Goal: Task Accomplishment & Management: Manage account settings

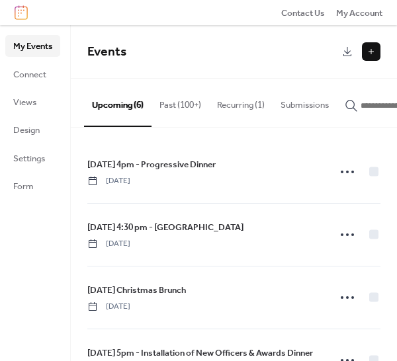
click at [241, 103] on button "Recurring (1)" at bounding box center [241, 102] width 64 height 46
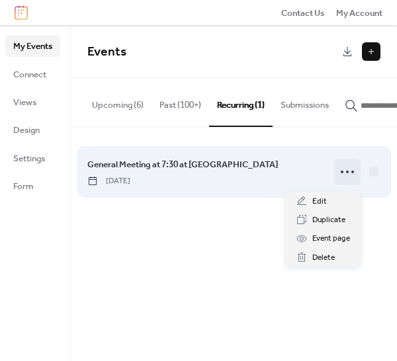
click at [344, 175] on icon at bounding box center [347, 172] width 21 height 21
click at [182, 171] on span "General Meeting at 7:30 at Arcadia Elks Lodge" at bounding box center [182, 164] width 191 height 13
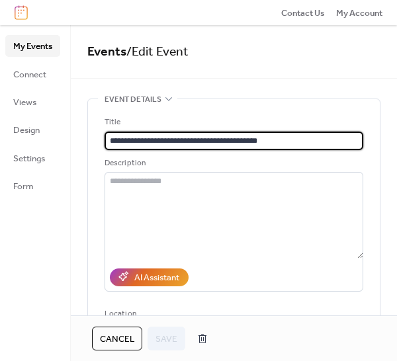
type input "**********"
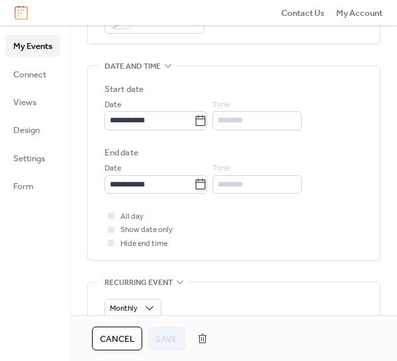
scroll to position [397, 0]
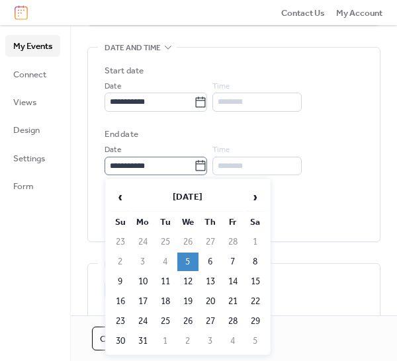
click at [207, 163] on icon at bounding box center [200, 166] width 13 height 13
click at [194, 163] on input "**********" at bounding box center [149, 166] width 89 height 19
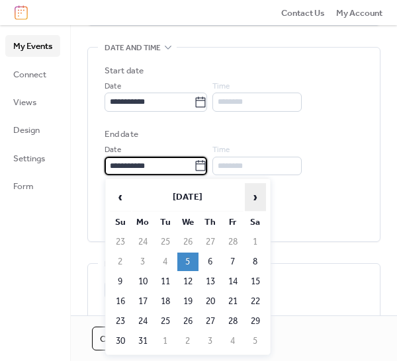
click at [252, 193] on span "›" at bounding box center [256, 197] width 20 height 26
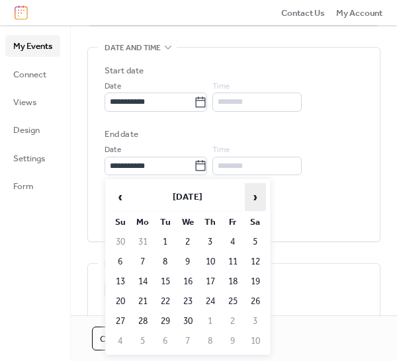
click at [252, 193] on span "›" at bounding box center [256, 197] width 20 height 26
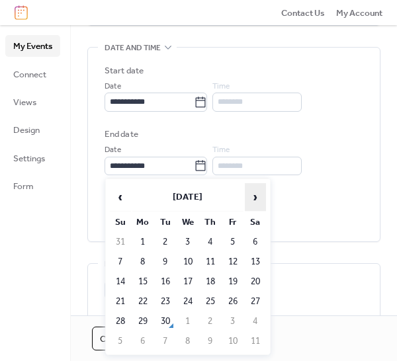
click at [252, 193] on span "›" at bounding box center [256, 197] width 20 height 26
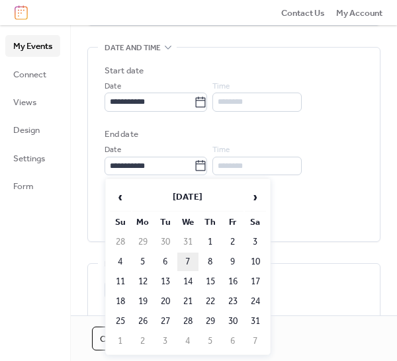
click at [187, 266] on td "7" at bounding box center [187, 262] width 21 height 19
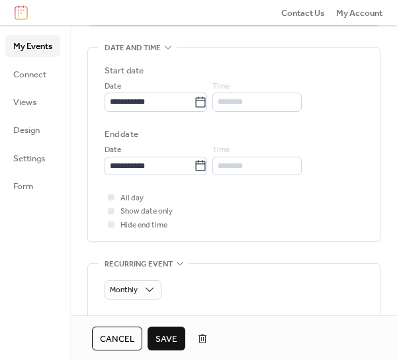
type input "**********"
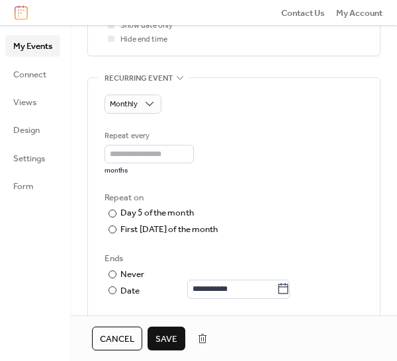
scroll to position [596, 0]
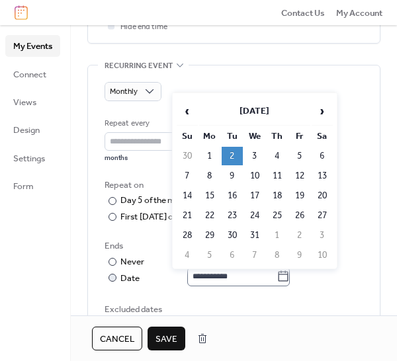
click at [289, 273] on icon at bounding box center [284, 276] width 10 height 11
click at [277, 273] on input "**********" at bounding box center [231, 276] width 89 height 19
click at [324, 113] on span "›" at bounding box center [322, 111] width 20 height 26
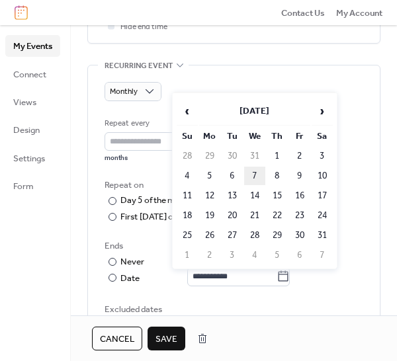
click at [255, 179] on td "7" at bounding box center [254, 176] width 21 height 19
type input "**********"
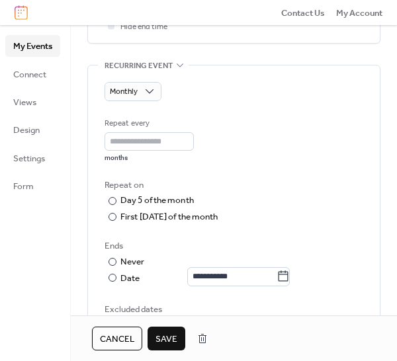
click at [168, 339] on span "Save" at bounding box center [167, 339] width 22 height 13
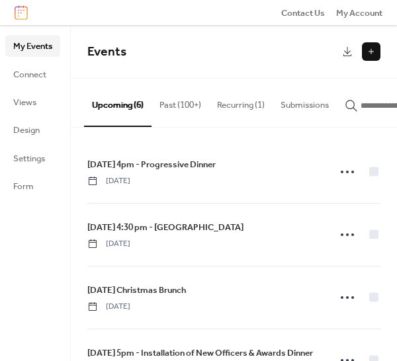
click at [232, 106] on button "Recurring (1)" at bounding box center [241, 102] width 64 height 46
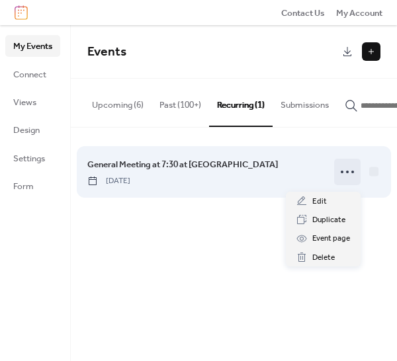
click at [344, 173] on icon at bounding box center [347, 172] width 21 height 21
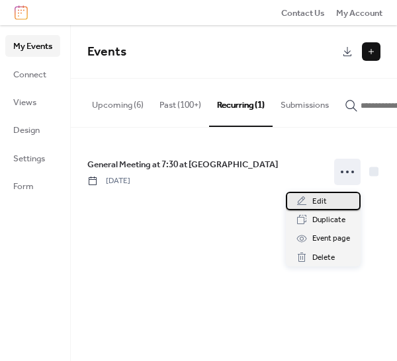
click at [308, 201] on div "Edit" at bounding box center [323, 201] width 75 height 19
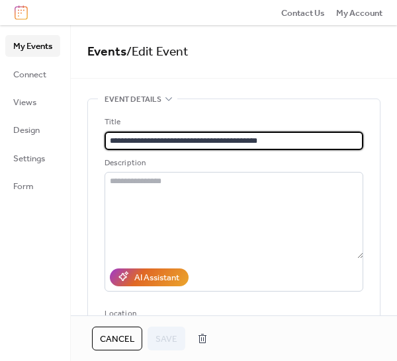
type input "**********"
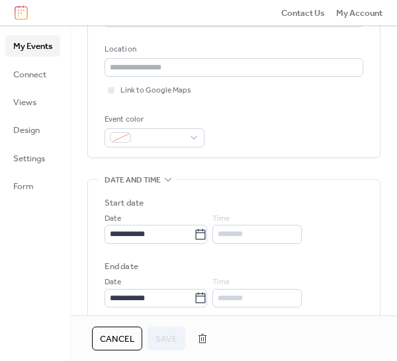
scroll to position [331, 0]
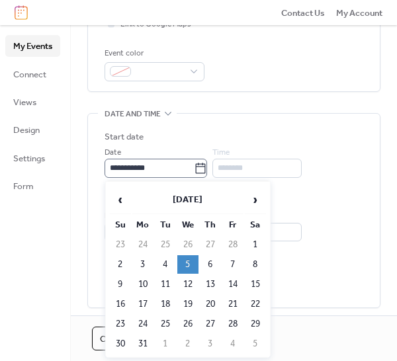
click at [206, 169] on icon at bounding box center [200, 168] width 13 height 13
click at [194, 169] on input "**********" at bounding box center [149, 168] width 89 height 19
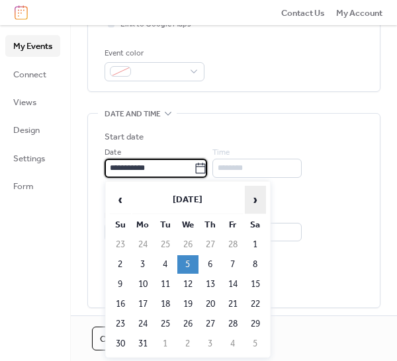
click at [253, 204] on span "›" at bounding box center [256, 200] width 20 height 26
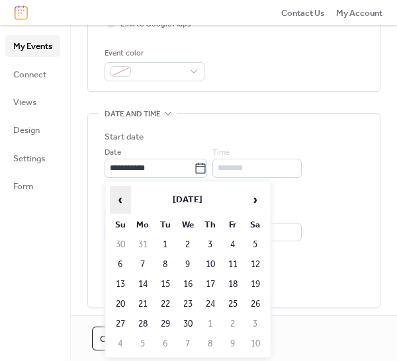
click at [120, 199] on span "‹" at bounding box center [121, 200] width 20 height 26
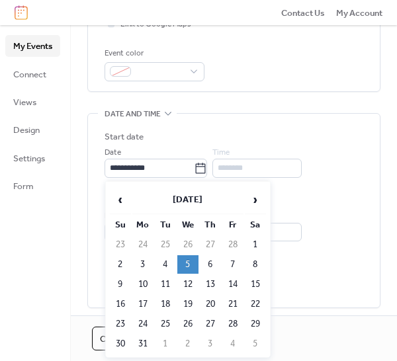
click at [188, 261] on td "5" at bounding box center [187, 264] width 21 height 19
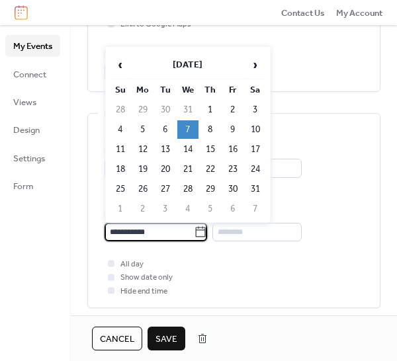
click at [177, 234] on input "**********" at bounding box center [149, 232] width 89 height 19
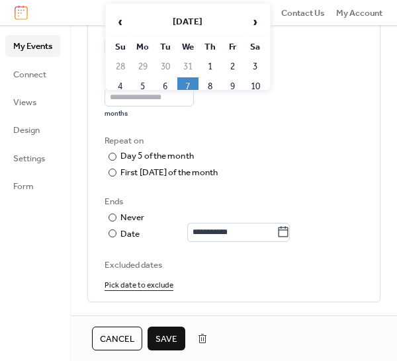
scroll to position [662, 0]
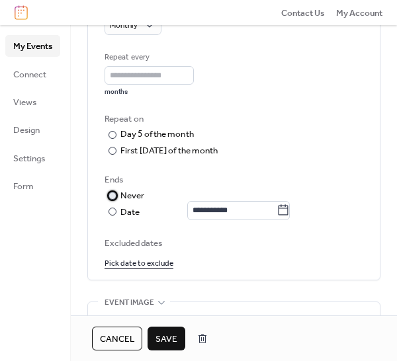
click at [112, 193] on div at bounding box center [113, 196] width 8 height 8
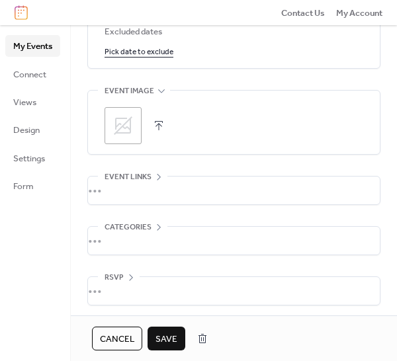
scroll to position [877, 0]
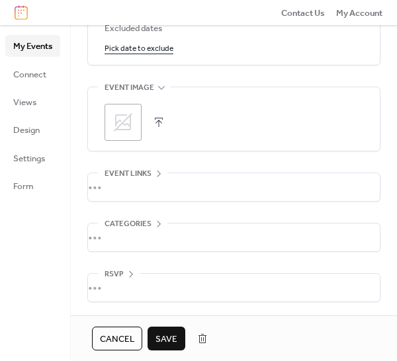
click at [169, 333] on span "Save" at bounding box center [167, 339] width 22 height 13
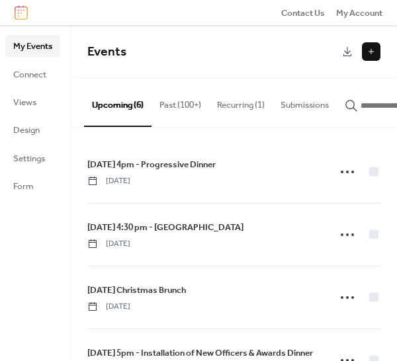
click at [245, 101] on button "Recurring (1)" at bounding box center [241, 102] width 64 height 46
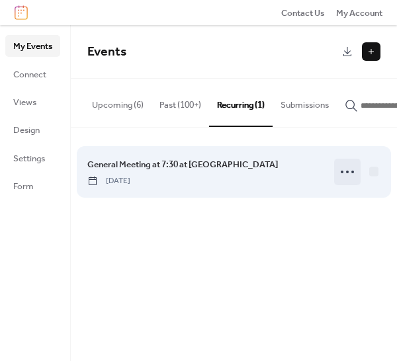
click at [348, 173] on circle at bounding box center [347, 172] width 3 height 3
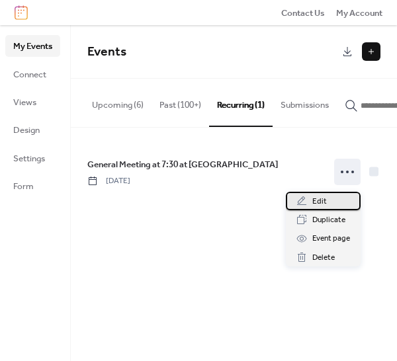
click at [312, 199] on span "Edit" at bounding box center [319, 201] width 15 height 13
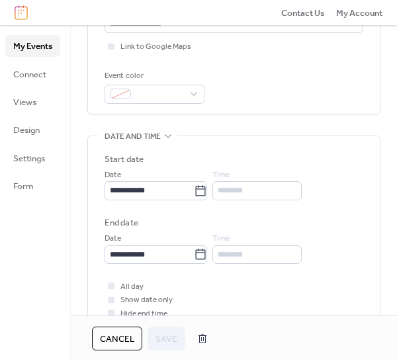
scroll to position [331, 0]
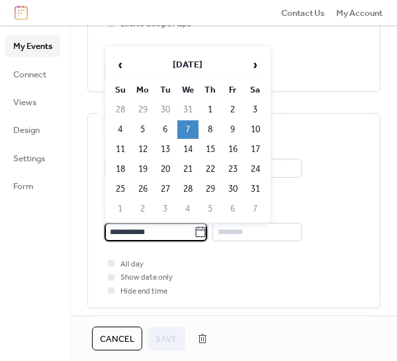
click at [189, 228] on input "**********" at bounding box center [149, 232] width 89 height 19
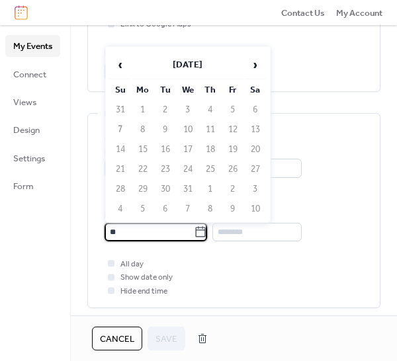
type input "*"
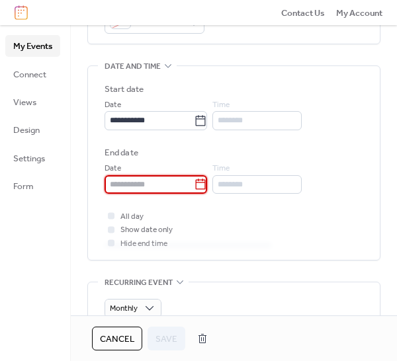
scroll to position [397, 0]
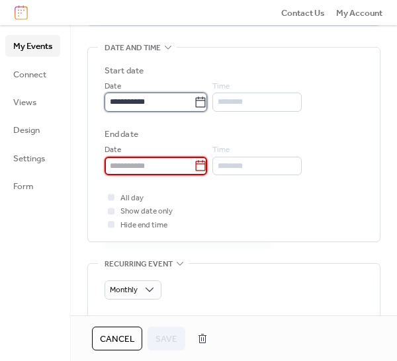
click at [169, 96] on input "**********" at bounding box center [149, 102] width 89 height 19
type input "**********"
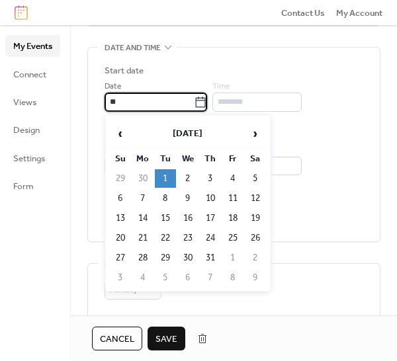
type input "*"
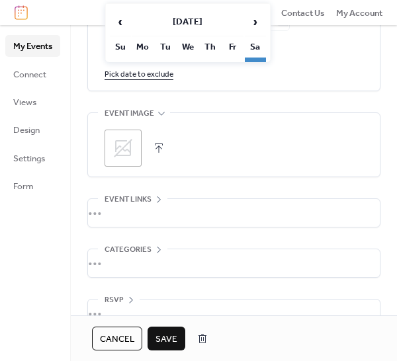
scroll to position [860, 0]
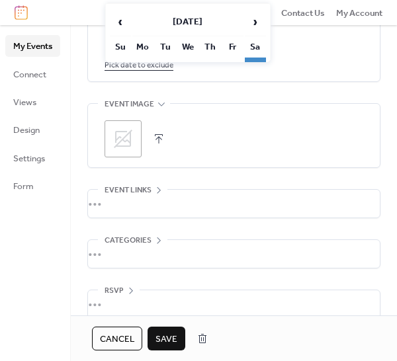
click at [165, 334] on span "Save" at bounding box center [167, 339] width 22 height 13
type input "**********"
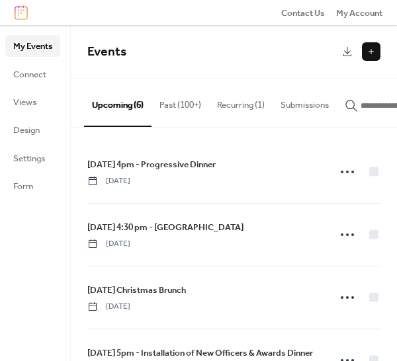
click at [240, 102] on button "Recurring (1)" at bounding box center [241, 102] width 64 height 46
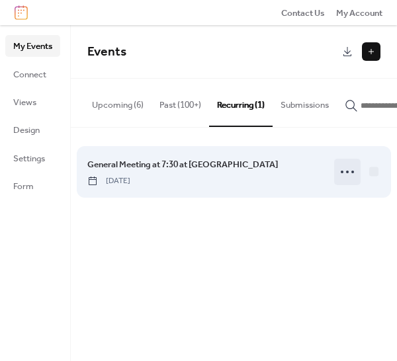
click at [347, 173] on icon at bounding box center [347, 172] width 21 height 21
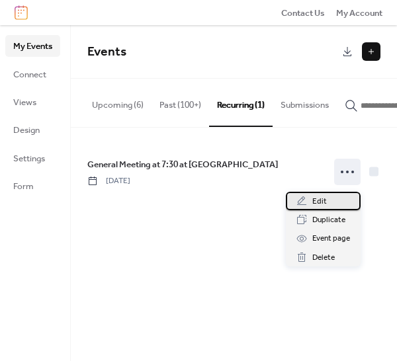
click at [318, 201] on span "Edit" at bounding box center [319, 201] width 15 height 13
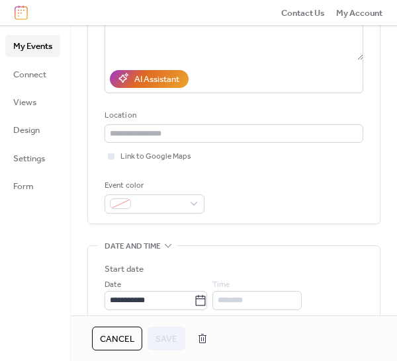
scroll to position [265, 0]
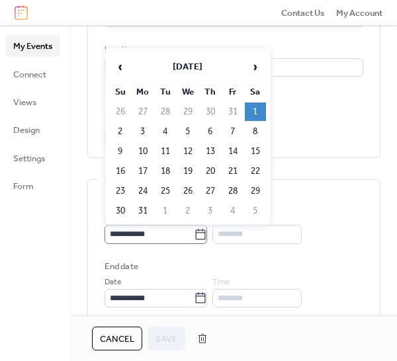
click at [207, 232] on icon at bounding box center [200, 234] width 13 height 13
click at [194, 232] on input "**********" at bounding box center [149, 234] width 89 height 19
click at [255, 69] on span "›" at bounding box center [256, 67] width 20 height 26
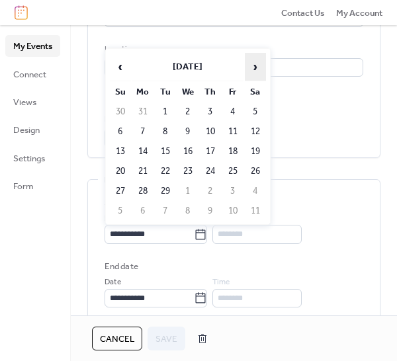
click at [254, 69] on span "›" at bounding box center [256, 67] width 20 height 26
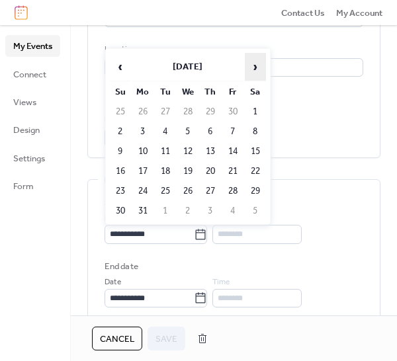
click at [254, 69] on span "›" at bounding box center [256, 67] width 20 height 26
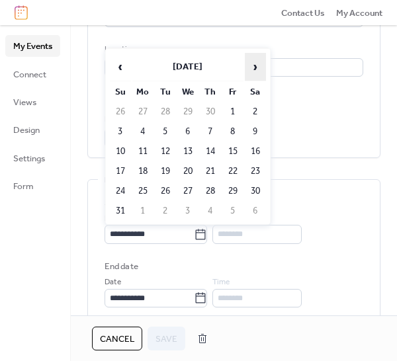
click at [254, 69] on span "›" at bounding box center [256, 67] width 20 height 26
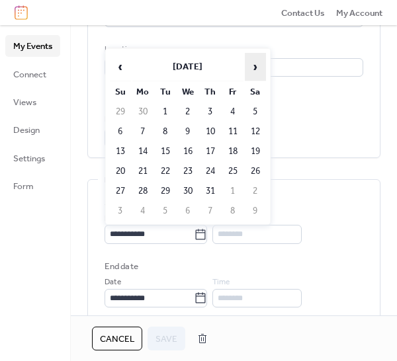
click at [254, 69] on span "›" at bounding box center [256, 67] width 20 height 26
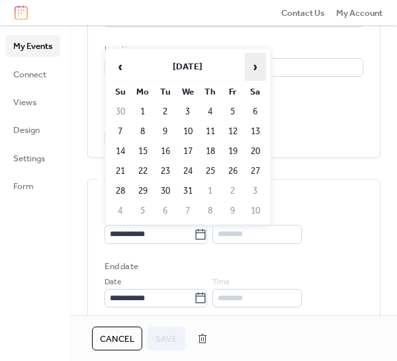
click at [254, 69] on span "›" at bounding box center [256, 67] width 20 height 26
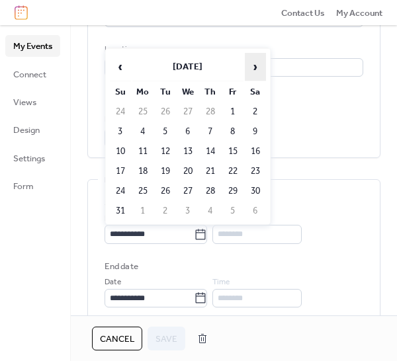
click at [254, 69] on span "›" at bounding box center [256, 67] width 20 height 26
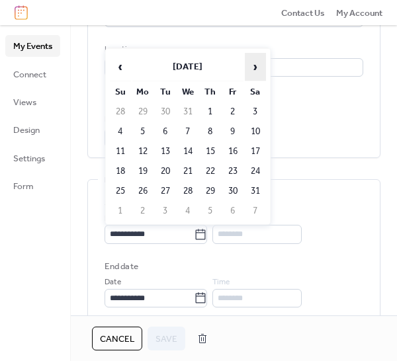
click at [254, 69] on span "›" at bounding box center [256, 67] width 20 height 26
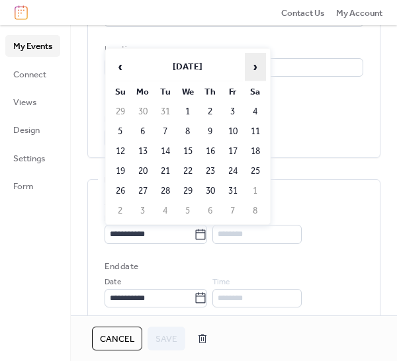
click at [254, 69] on span "›" at bounding box center [256, 67] width 20 height 26
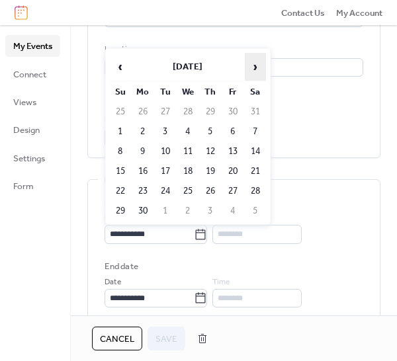
click at [254, 69] on span "›" at bounding box center [256, 67] width 20 height 26
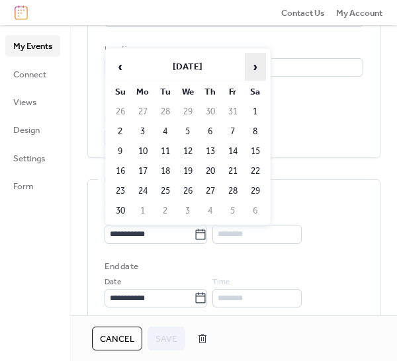
click at [254, 69] on span "›" at bounding box center [256, 67] width 20 height 26
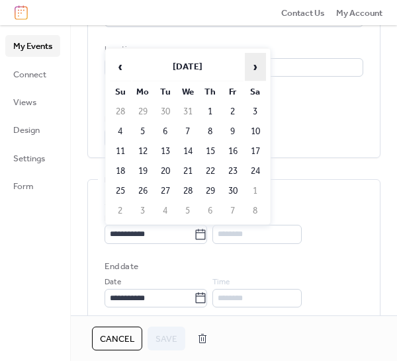
click at [254, 69] on span "›" at bounding box center [256, 67] width 20 height 26
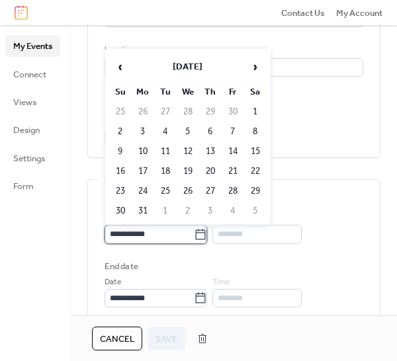
click at [158, 228] on input "**********" at bounding box center [149, 234] width 89 height 19
click at [206, 230] on icon at bounding box center [201, 234] width 10 height 11
click at [194, 230] on input "**********" at bounding box center [149, 234] width 89 height 19
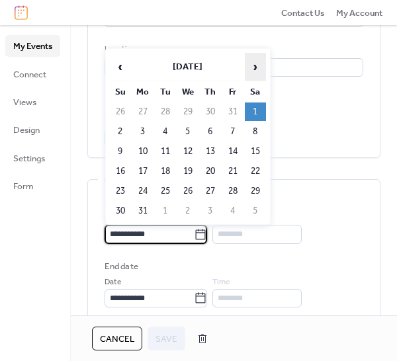
click at [256, 66] on span "›" at bounding box center [256, 67] width 20 height 26
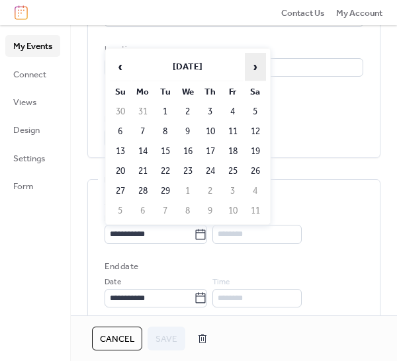
click at [256, 66] on span "›" at bounding box center [256, 67] width 20 height 26
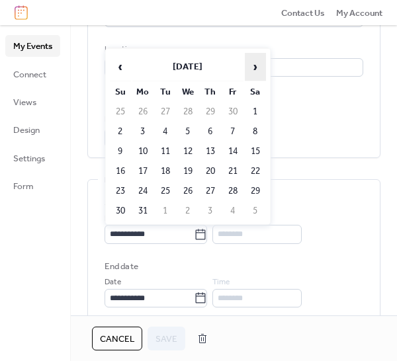
click at [256, 66] on span "›" at bounding box center [256, 67] width 20 height 26
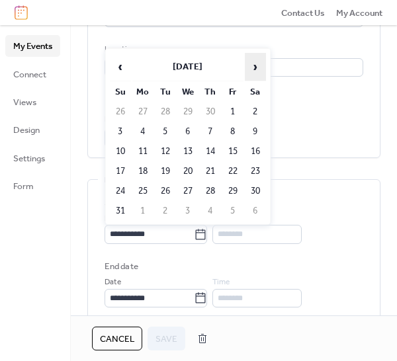
click at [256, 66] on span "›" at bounding box center [256, 67] width 20 height 26
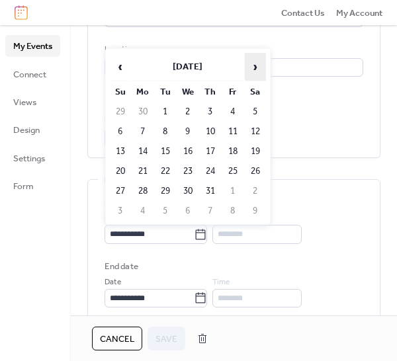
click at [256, 66] on span "›" at bounding box center [256, 67] width 20 height 26
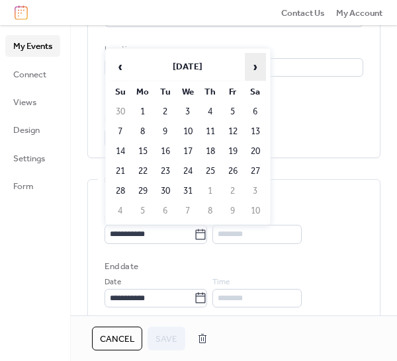
click at [256, 66] on span "›" at bounding box center [256, 67] width 20 height 26
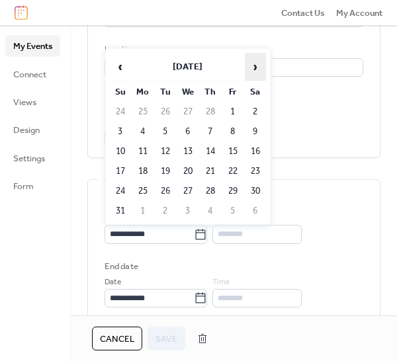
click at [256, 66] on span "›" at bounding box center [256, 67] width 20 height 26
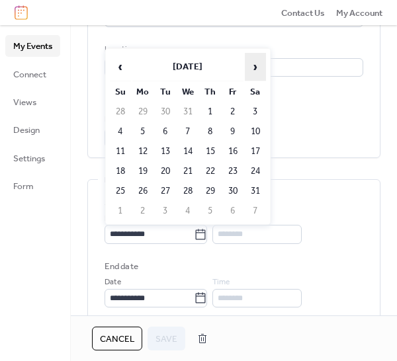
click at [256, 66] on span "›" at bounding box center [256, 67] width 20 height 26
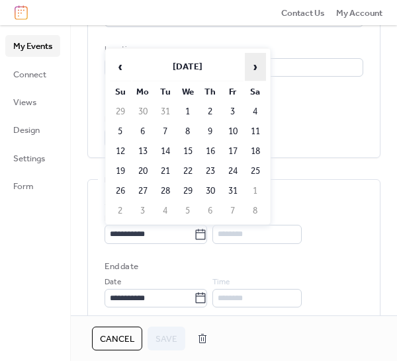
click at [256, 66] on span "›" at bounding box center [256, 67] width 20 height 26
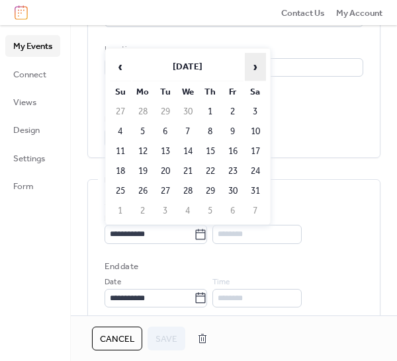
click at [256, 66] on span "›" at bounding box center [256, 67] width 20 height 26
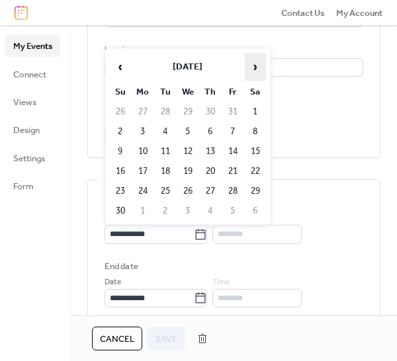
click at [256, 66] on span "›" at bounding box center [256, 67] width 20 height 26
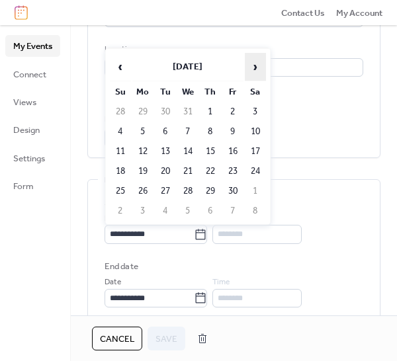
click at [256, 66] on span "›" at bounding box center [256, 67] width 20 height 26
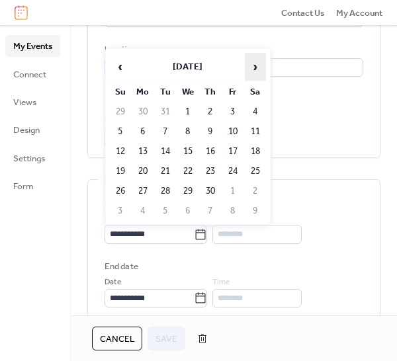
click at [256, 66] on span "›" at bounding box center [256, 67] width 20 height 26
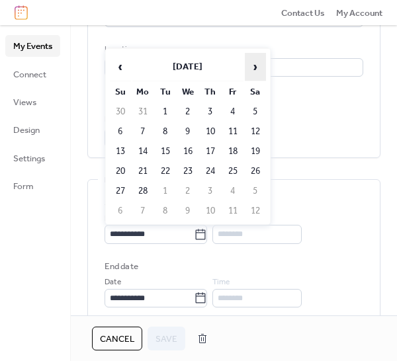
click at [256, 66] on span "›" at bounding box center [256, 67] width 20 height 26
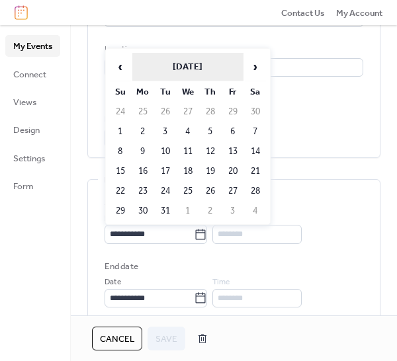
click at [218, 60] on th "May 2005" at bounding box center [187, 67] width 111 height 28
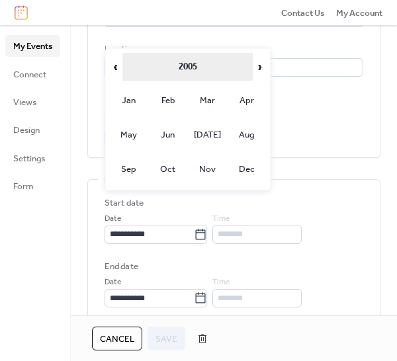
click at [195, 66] on th "2005" at bounding box center [187, 67] width 130 height 28
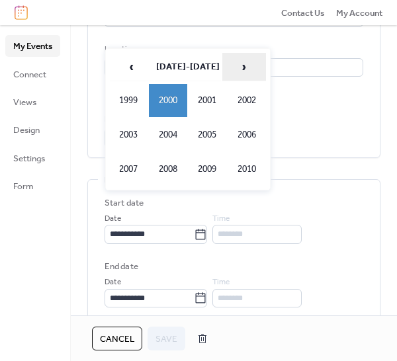
click at [242, 67] on span "›" at bounding box center [244, 67] width 42 height 26
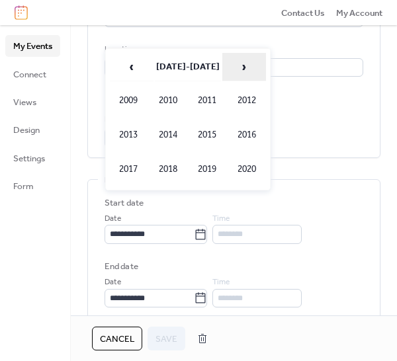
click at [242, 67] on span "›" at bounding box center [244, 67] width 42 height 26
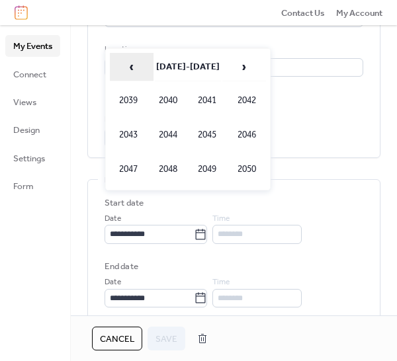
click at [128, 66] on span "‹" at bounding box center [132, 67] width 42 height 26
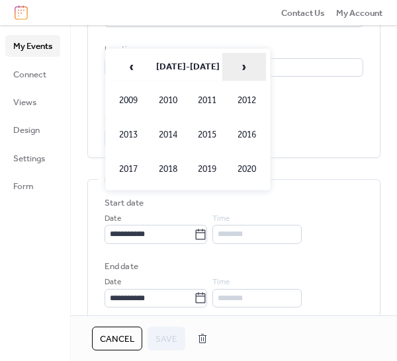
click at [250, 64] on span "›" at bounding box center [244, 67] width 42 height 26
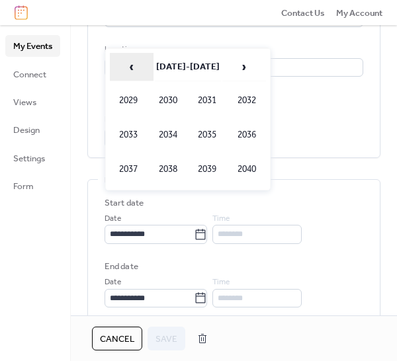
click at [132, 68] on span "‹" at bounding box center [132, 67] width 42 height 26
click at [203, 132] on td "2025" at bounding box center [208, 134] width 38 height 33
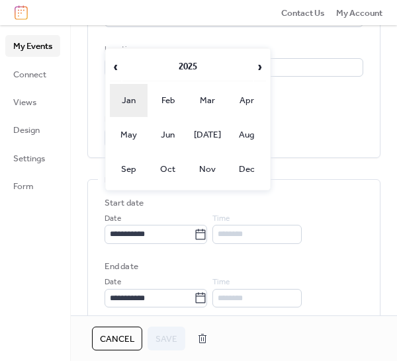
click at [132, 97] on td "Jan" at bounding box center [129, 100] width 38 height 33
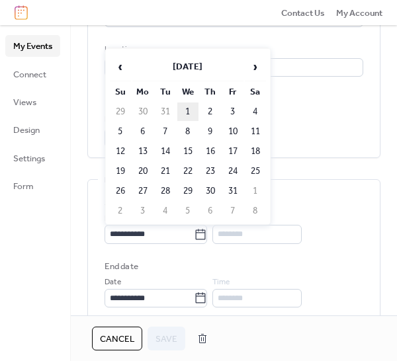
click at [185, 107] on td "1" at bounding box center [187, 112] width 21 height 19
type input "**********"
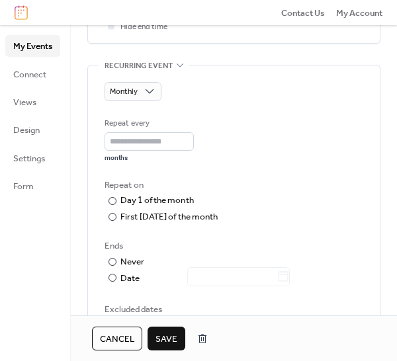
scroll to position [662, 0]
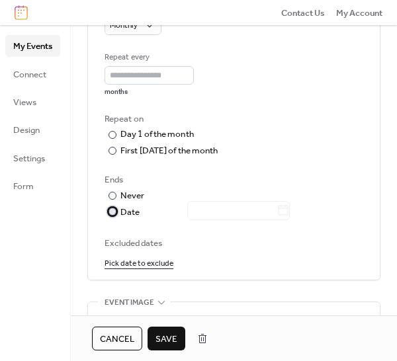
click at [111, 209] on div at bounding box center [113, 212] width 8 height 8
click at [111, 195] on div at bounding box center [113, 196] width 8 height 8
click at [169, 338] on span "Save" at bounding box center [167, 339] width 22 height 13
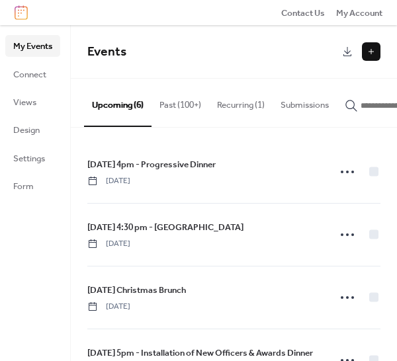
click at [240, 106] on button "Recurring (1)" at bounding box center [241, 102] width 64 height 46
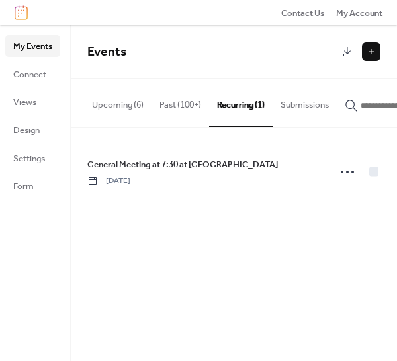
click at [248, 102] on button "Recurring (1)" at bounding box center [241, 103] width 64 height 48
